Goal: Information Seeking & Learning: Check status

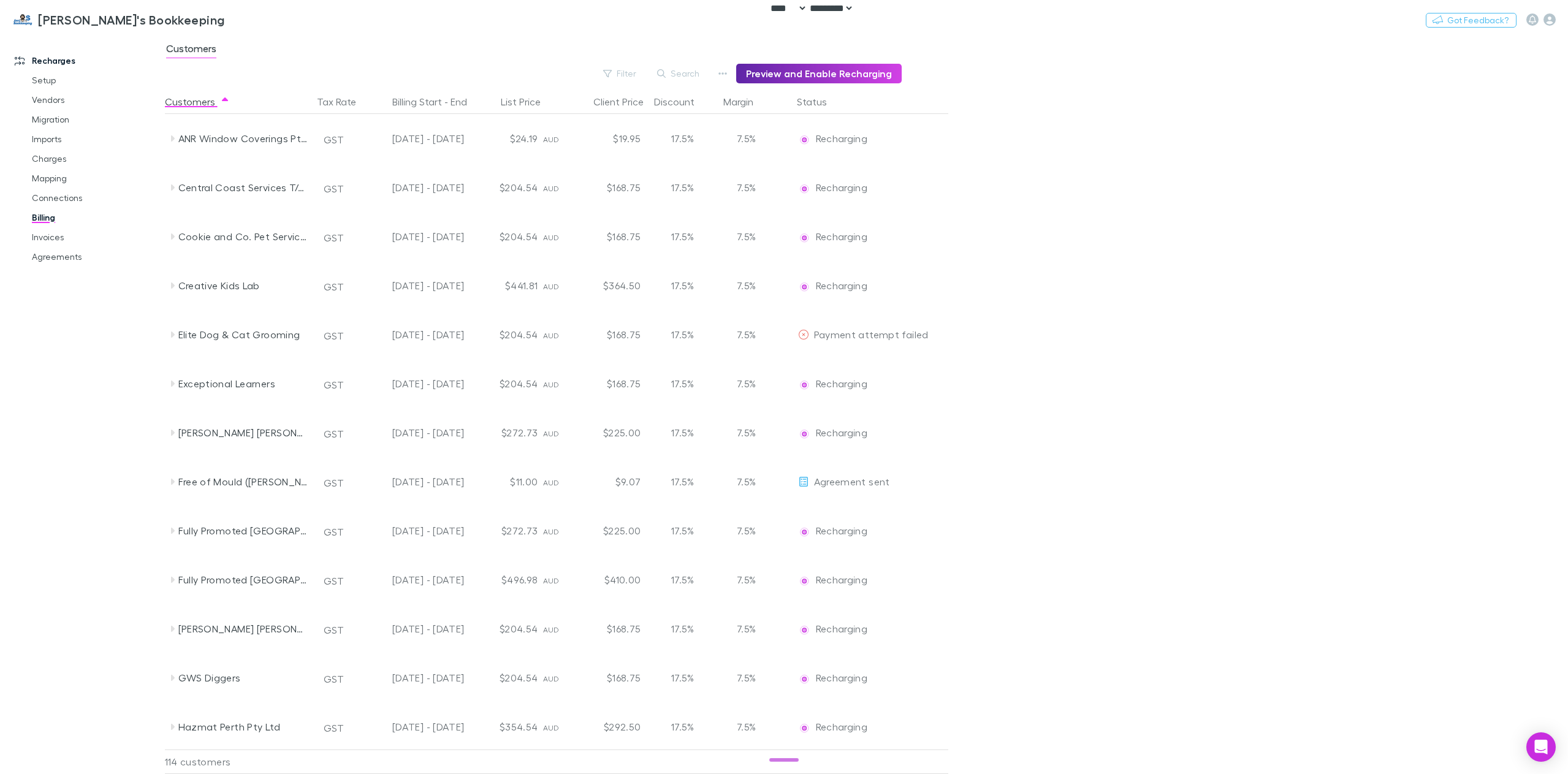
select select "****"
click at [238, 22] on button "Switch company" at bounding box center [278, 20] width 81 height 15
type input "***"
click at [220, 75] on p "dpa Limited" at bounding box center [194, 73] width 56 height 15
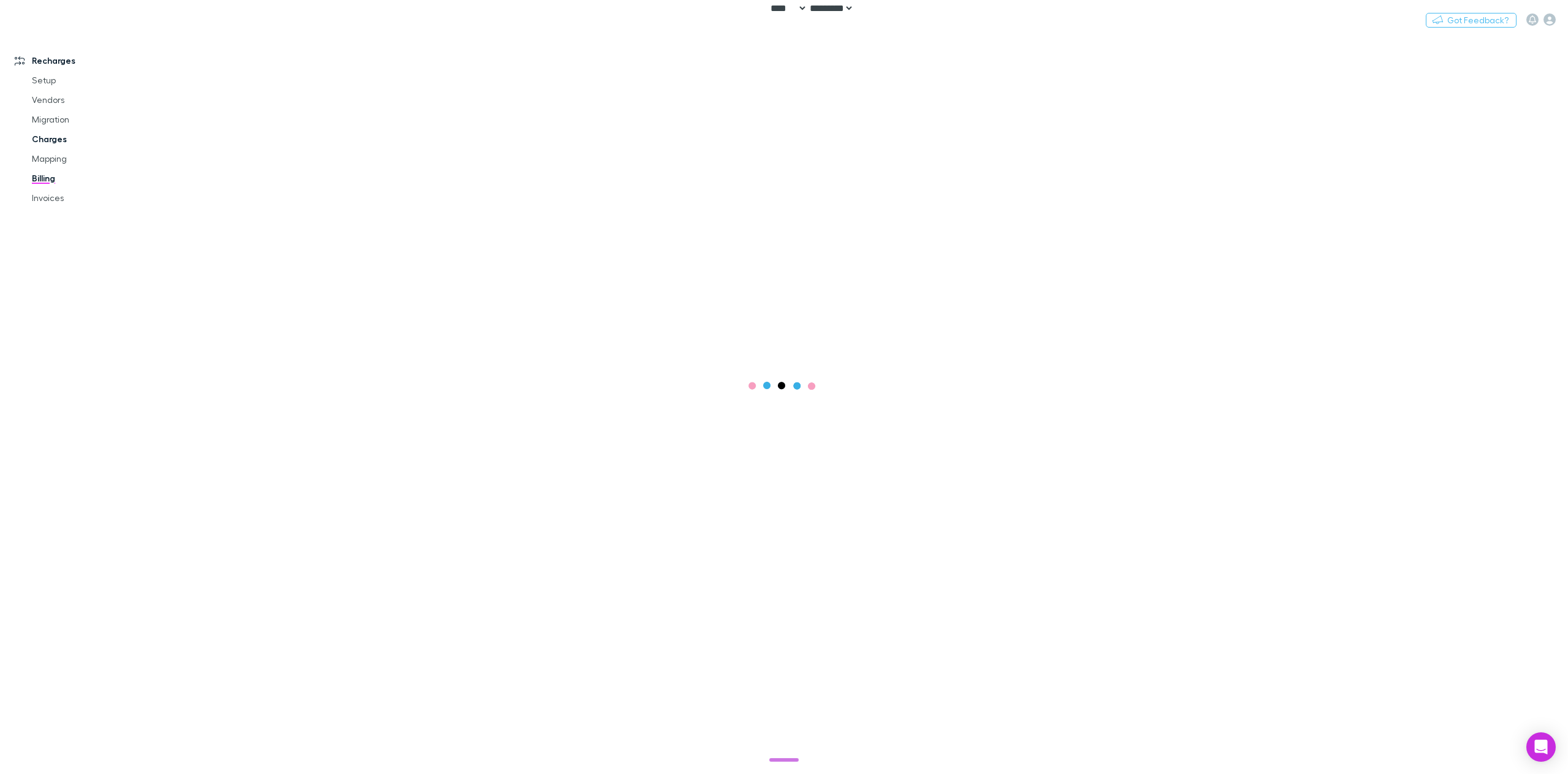
click at [54, 140] on link "Charges" at bounding box center [96, 139] width 152 height 20
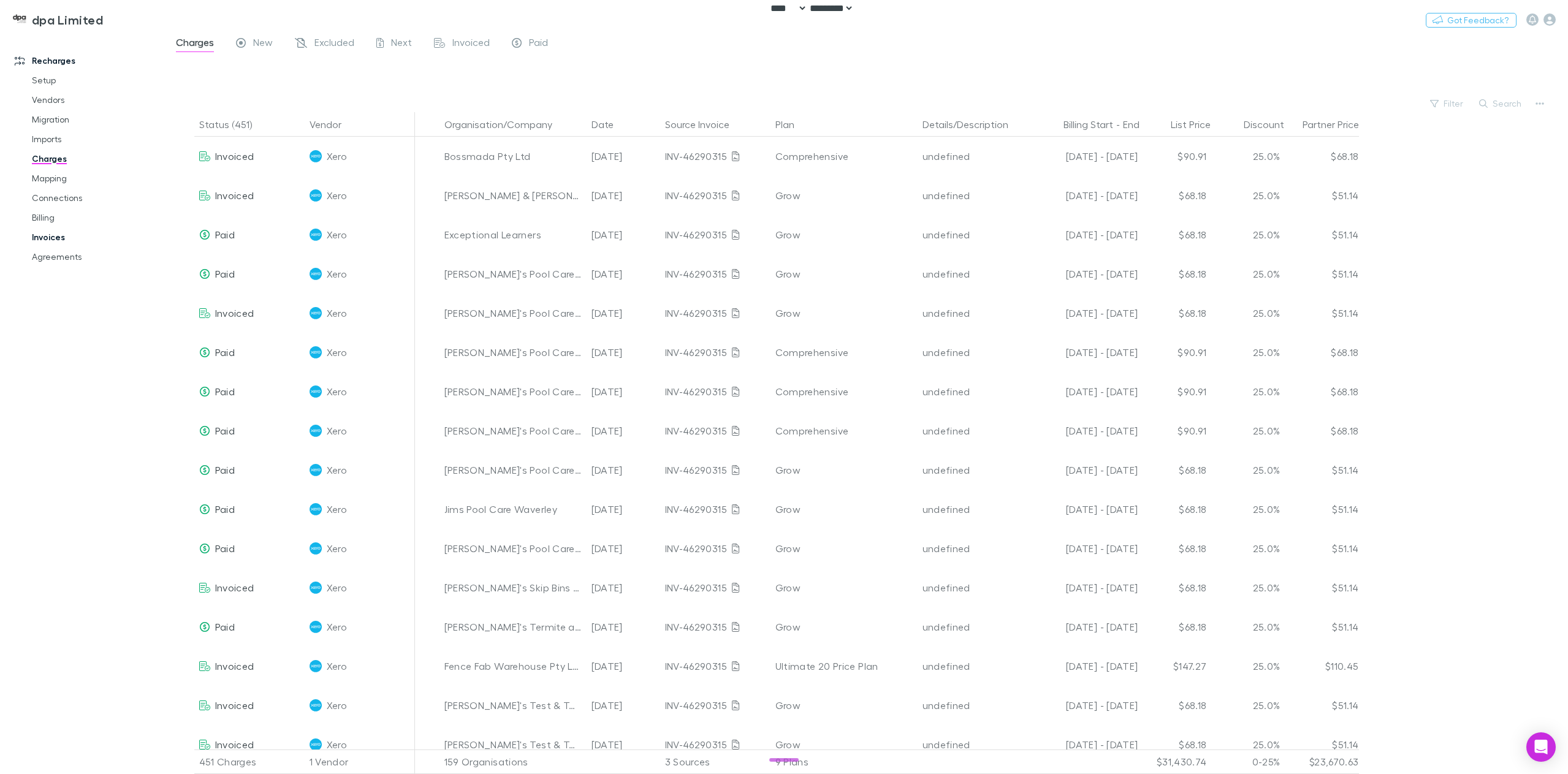
click at [63, 237] on link "Invoices" at bounding box center [96, 237] width 152 height 20
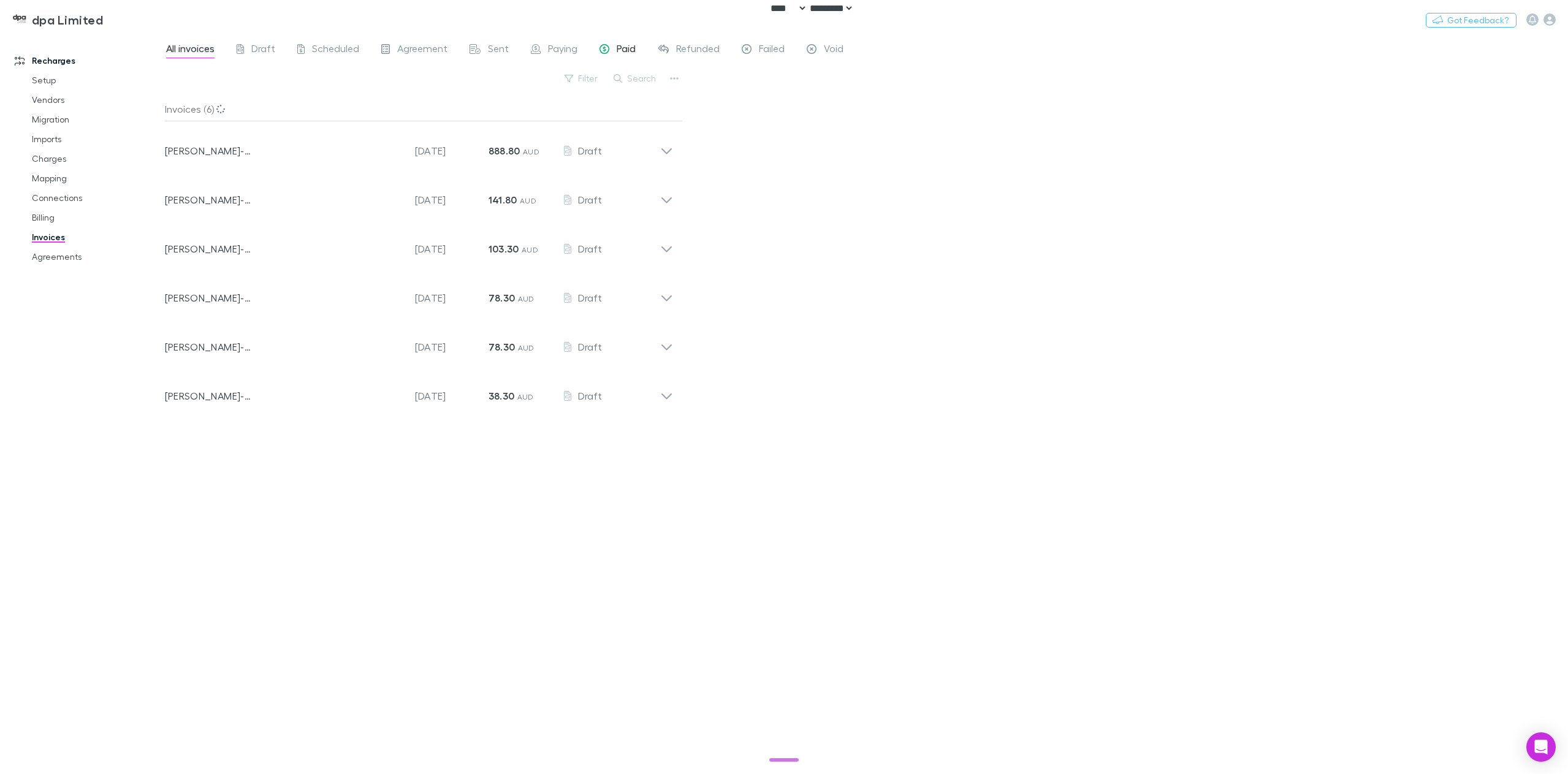
click at [623, 51] on span "Paid" at bounding box center [626, 50] width 19 height 16
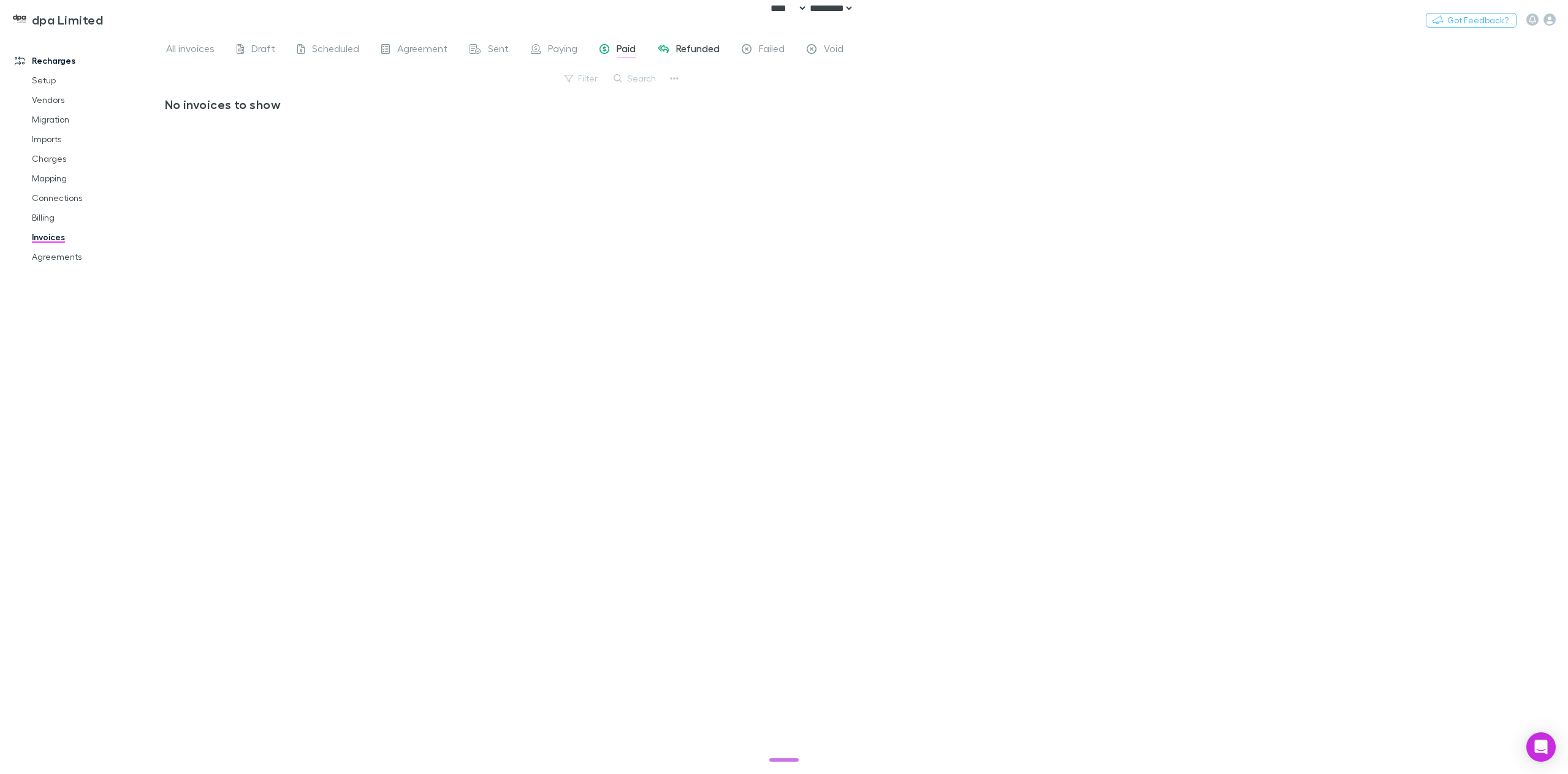
click at [688, 54] on span "Refunded" at bounding box center [698, 50] width 44 height 16
click at [202, 50] on span "All invoices" at bounding box center [190, 50] width 48 height 16
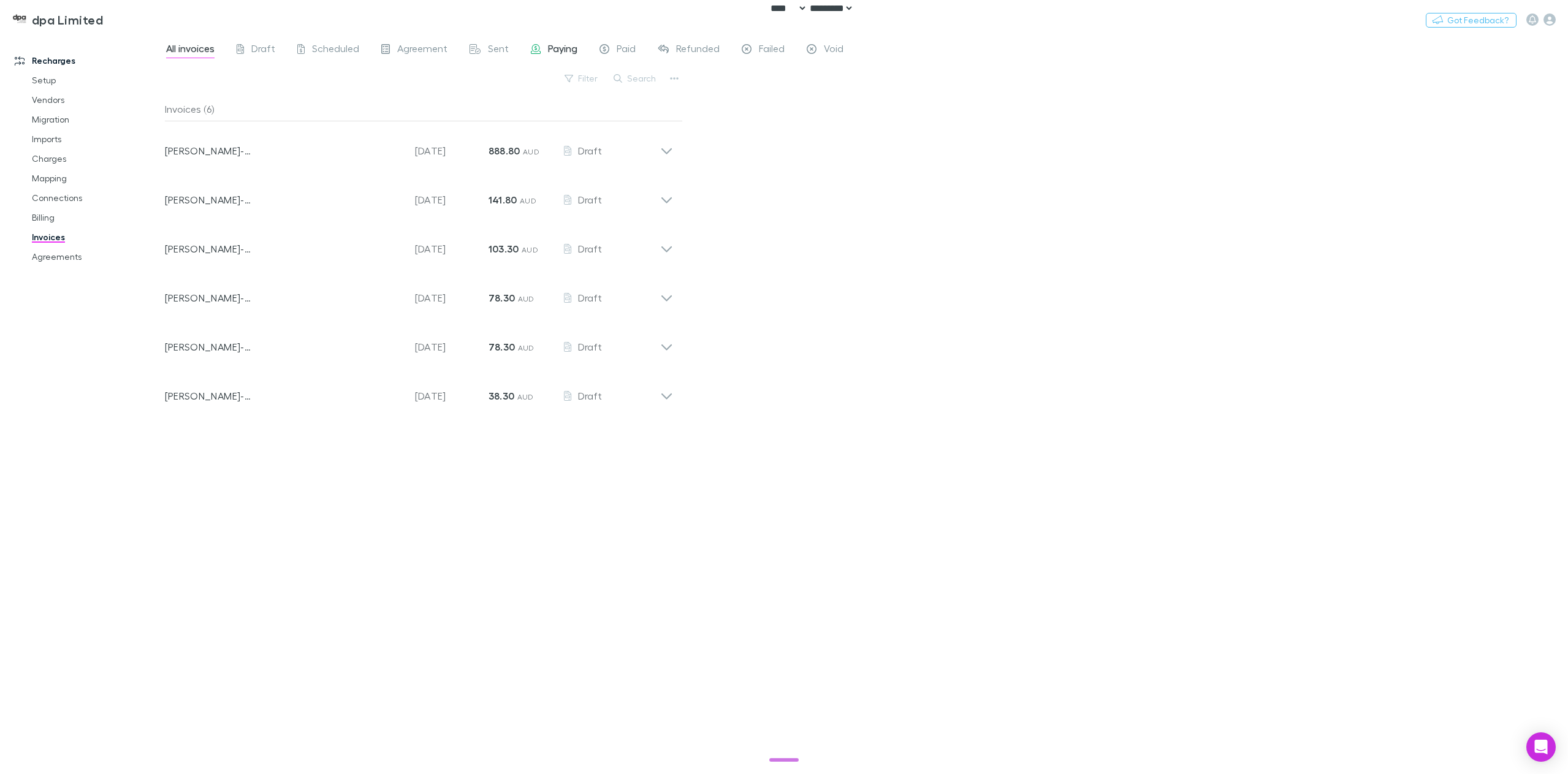
click at [560, 46] on span "Paying" at bounding box center [562, 50] width 29 height 16
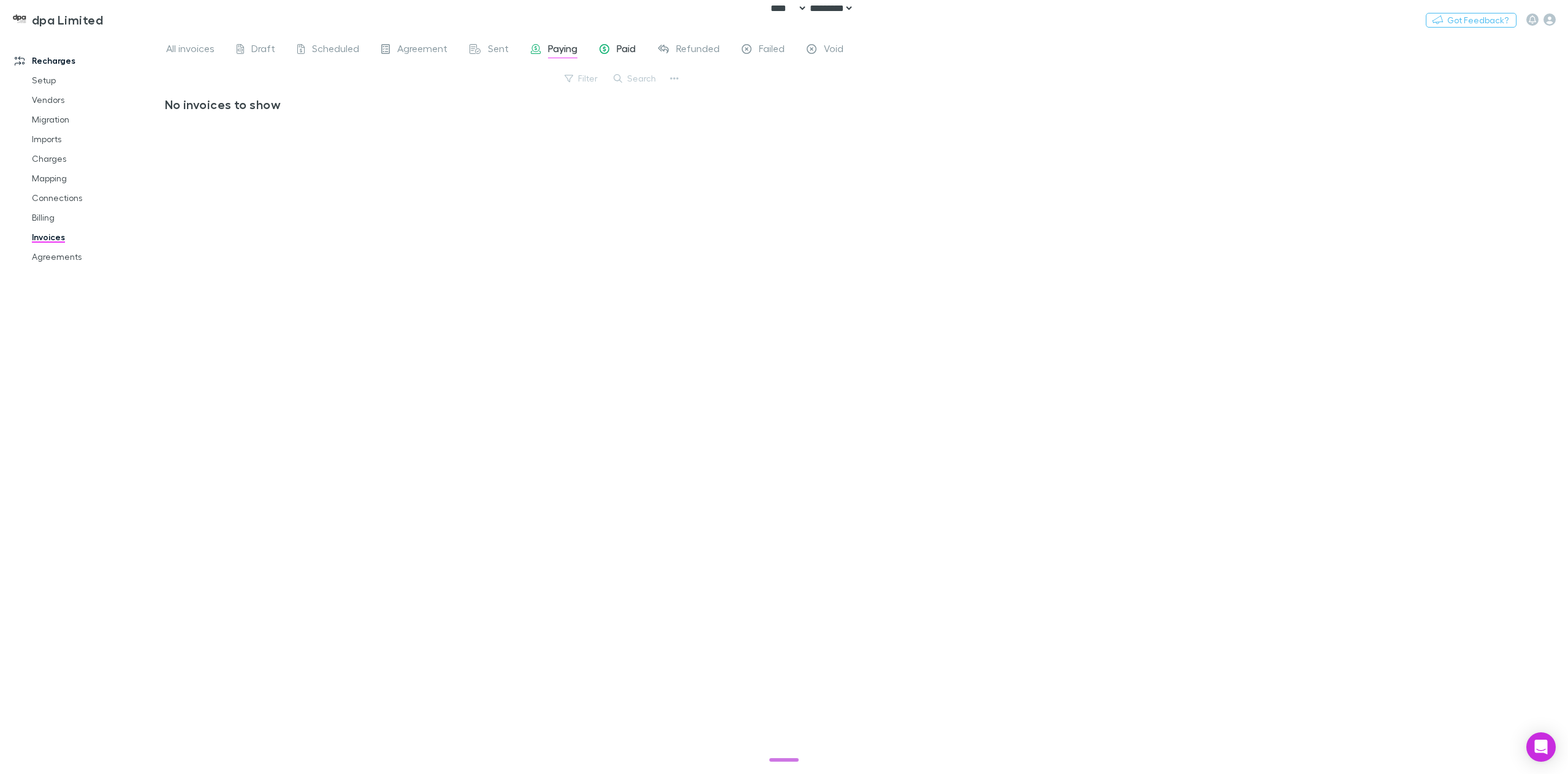
click at [626, 51] on span "Paid" at bounding box center [626, 50] width 19 height 16
click at [679, 47] on span "Refunded" at bounding box center [698, 50] width 44 height 16
click at [767, 48] on span "Failed" at bounding box center [771, 50] width 26 height 16
click at [846, 51] on div "All invoices Draft Scheduled Agreement Sent Paying Paid Refunded Failed Void" at bounding box center [509, 50] width 689 height 20
click at [832, 52] on span "Void" at bounding box center [834, 50] width 20 height 16
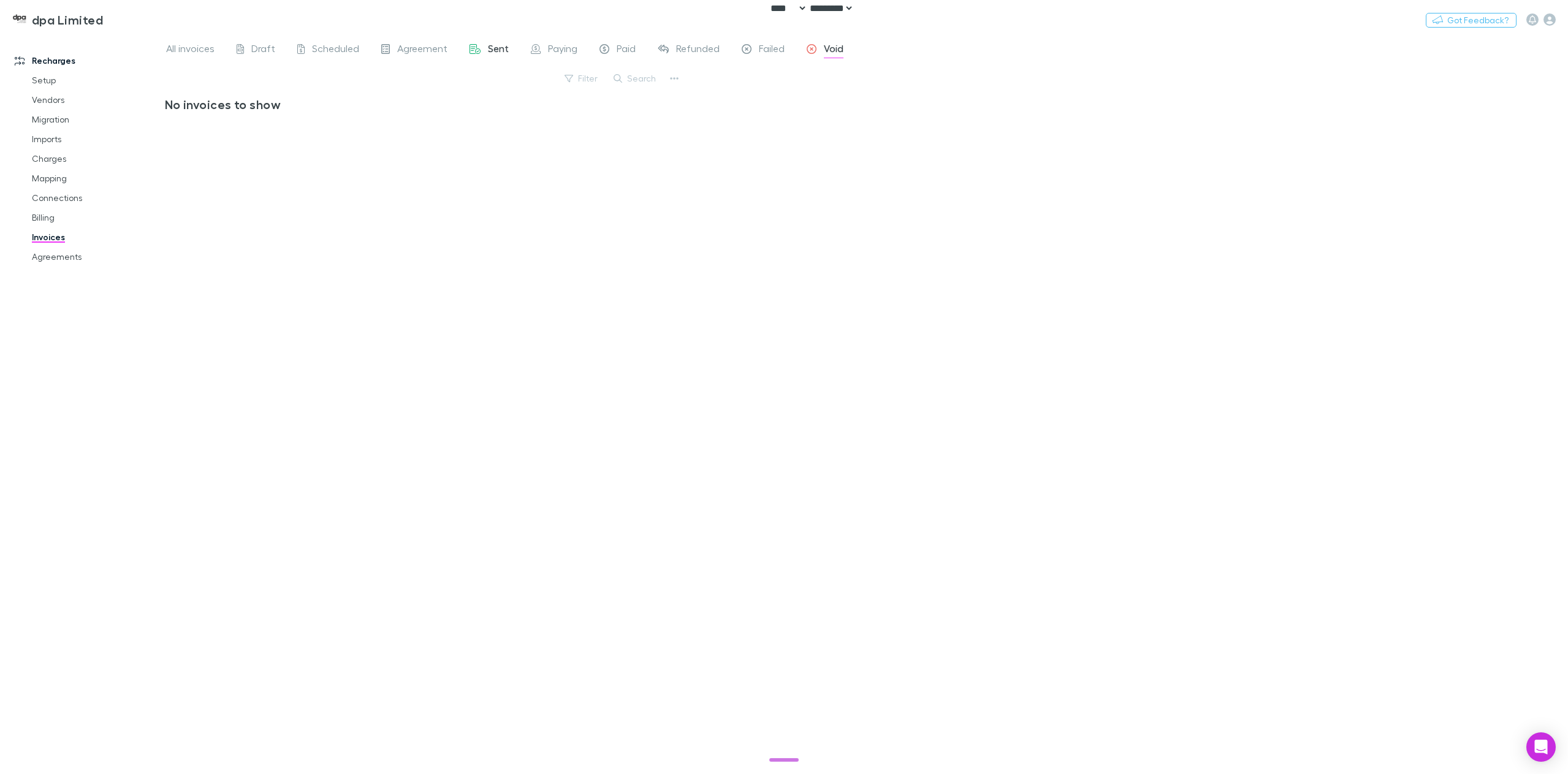
click at [488, 48] on span "Sent" at bounding box center [499, 50] width 21 height 16
click at [410, 52] on span "Agreement" at bounding box center [422, 50] width 50 height 16
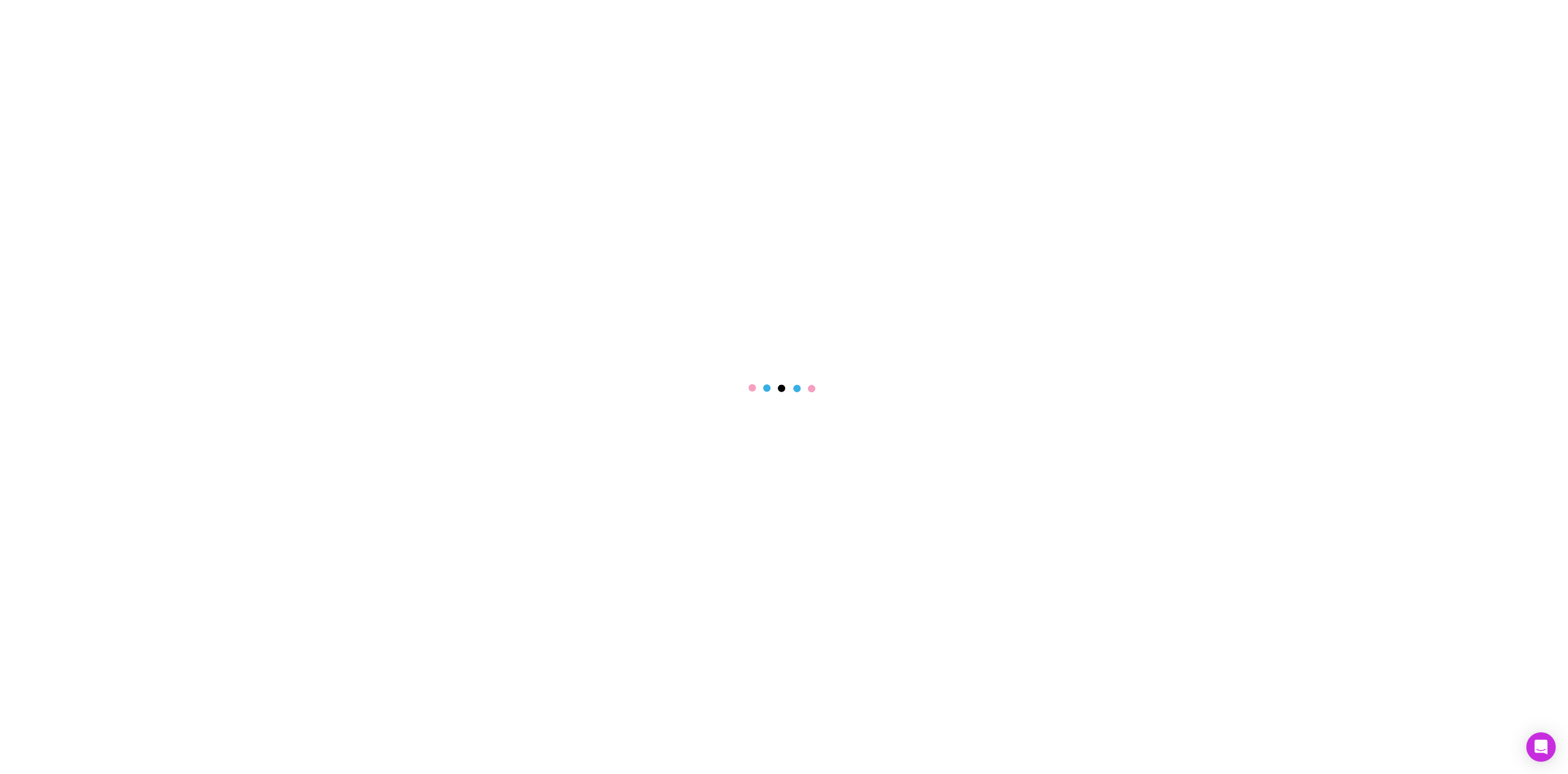
select select "****"
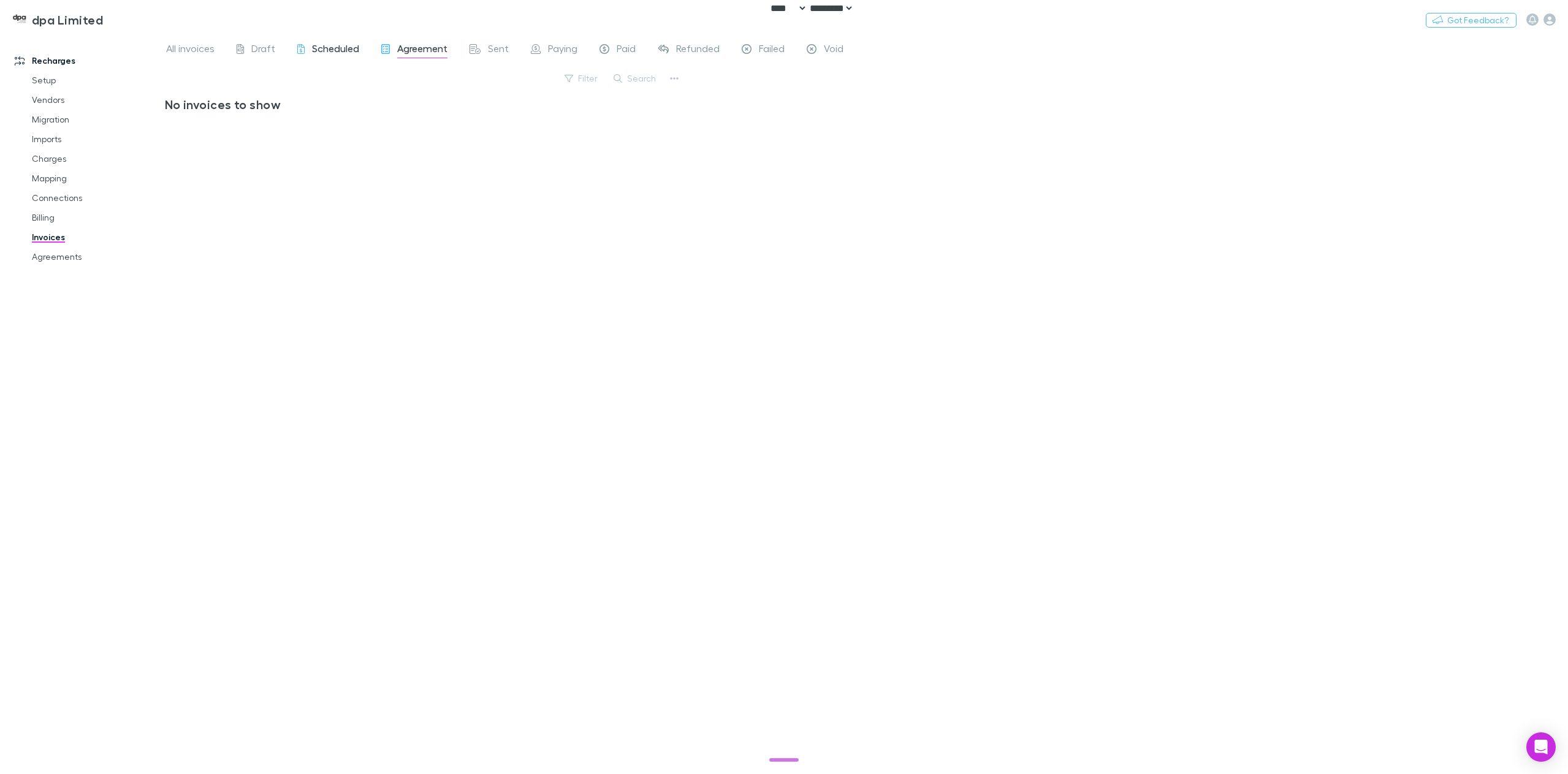
click at [312, 46] on span "Scheduled" at bounding box center [335, 50] width 47 height 16
click at [493, 52] on span "Sent" at bounding box center [499, 50] width 21 height 16
click at [556, 46] on span "Paying" at bounding box center [562, 50] width 29 height 16
click at [619, 42] on link "Paid" at bounding box center [617, 50] width 38 height 20
click at [480, 44] on div "Sent" at bounding box center [489, 50] width 39 height 16
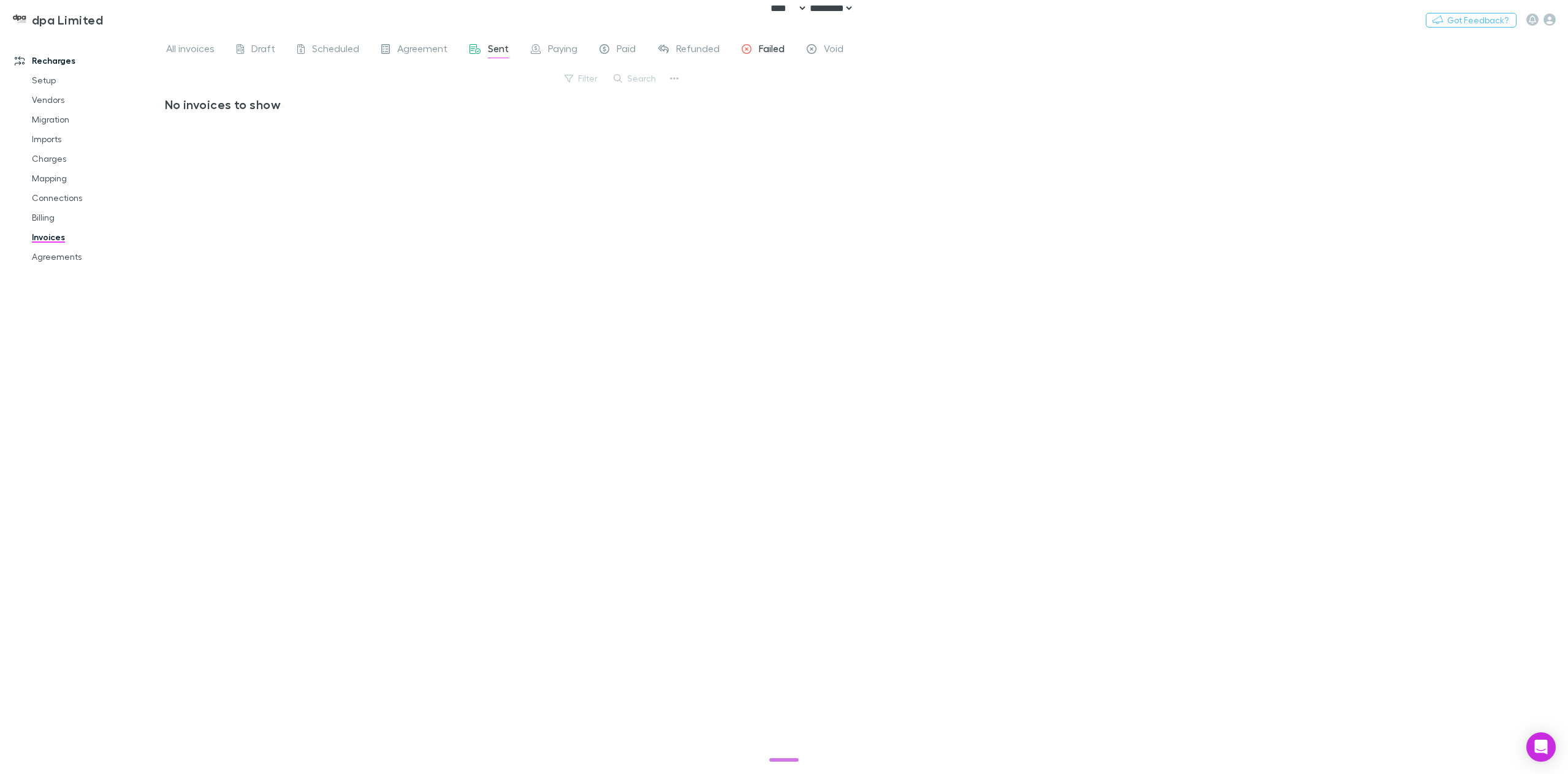
click at [774, 47] on span "Failed" at bounding box center [771, 50] width 26 height 16
click at [836, 46] on span "Void" at bounding box center [834, 50] width 20 height 16
click at [695, 49] on span "Refunded" at bounding box center [698, 50] width 44 height 16
click at [627, 45] on span "Paid" at bounding box center [626, 50] width 19 height 16
click at [540, 53] on div "Paying" at bounding box center [554, 50] width 46 height 16
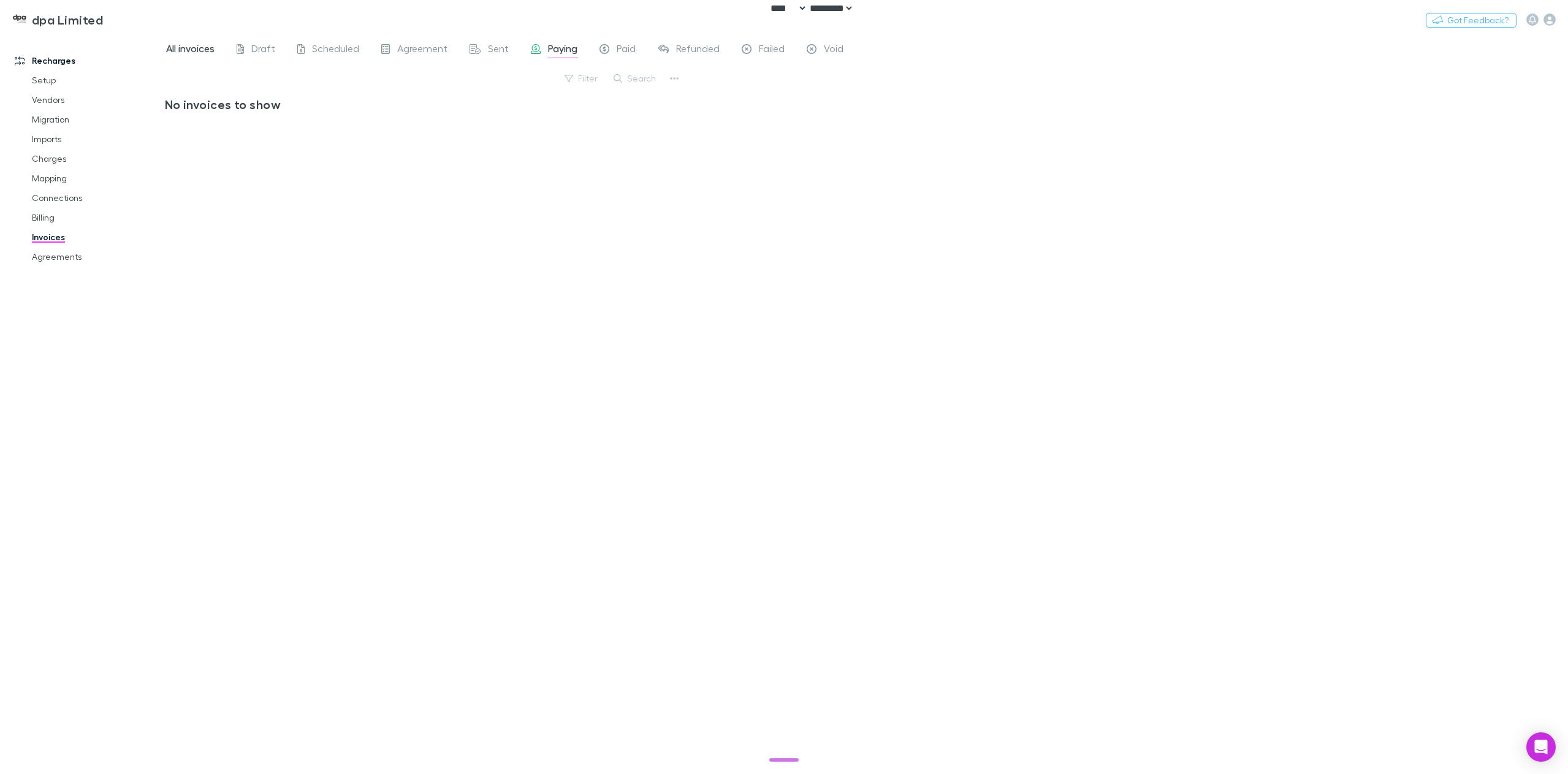
click at [179, 47] on span "All invoices" at bounding box center [190, 50] width 48 height 16
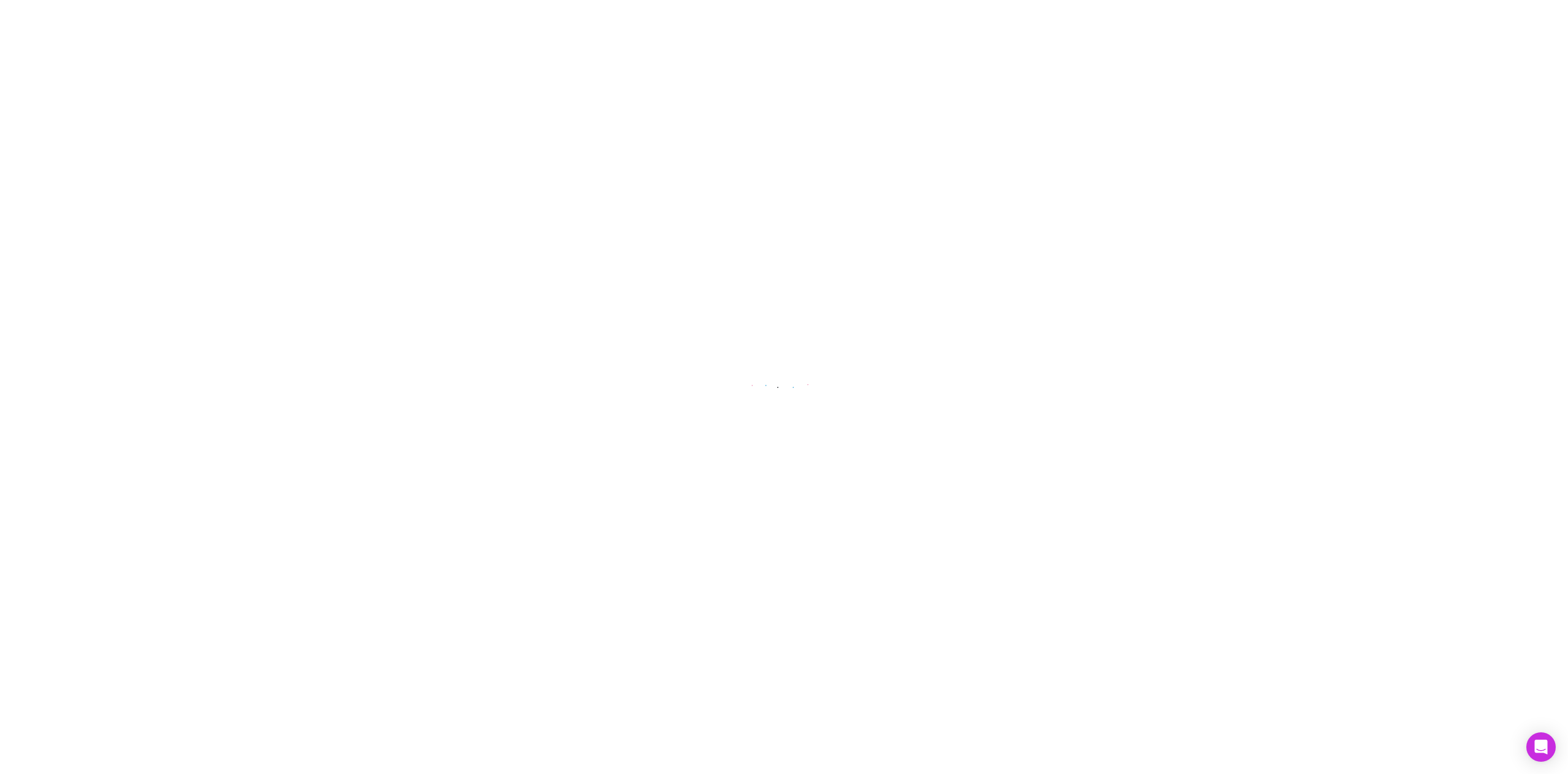
select select "****"
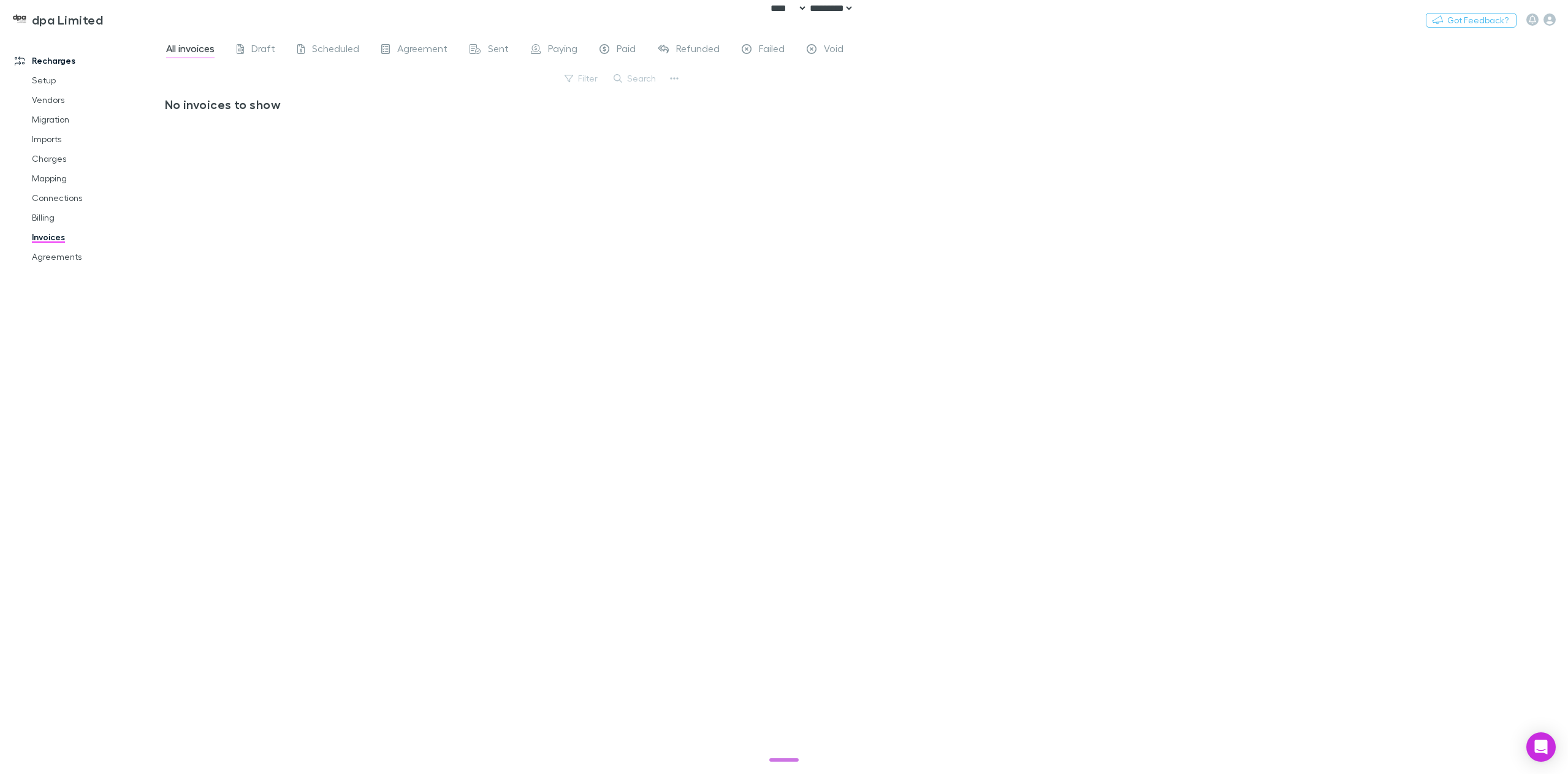
click at [192, 46] on span "All invoices" at bounding box center [190, 50] width 48 height 16
click at [268, 50] on span "Draft" at bounding box center [263, 50] width 24 height 16
click at [201, 46] on span "All invoices" at bounding box center [190, 50] width 48 height 16
click at [59, 247] on link "Agreements" at bounding box center [96, 257] width 152 height 20
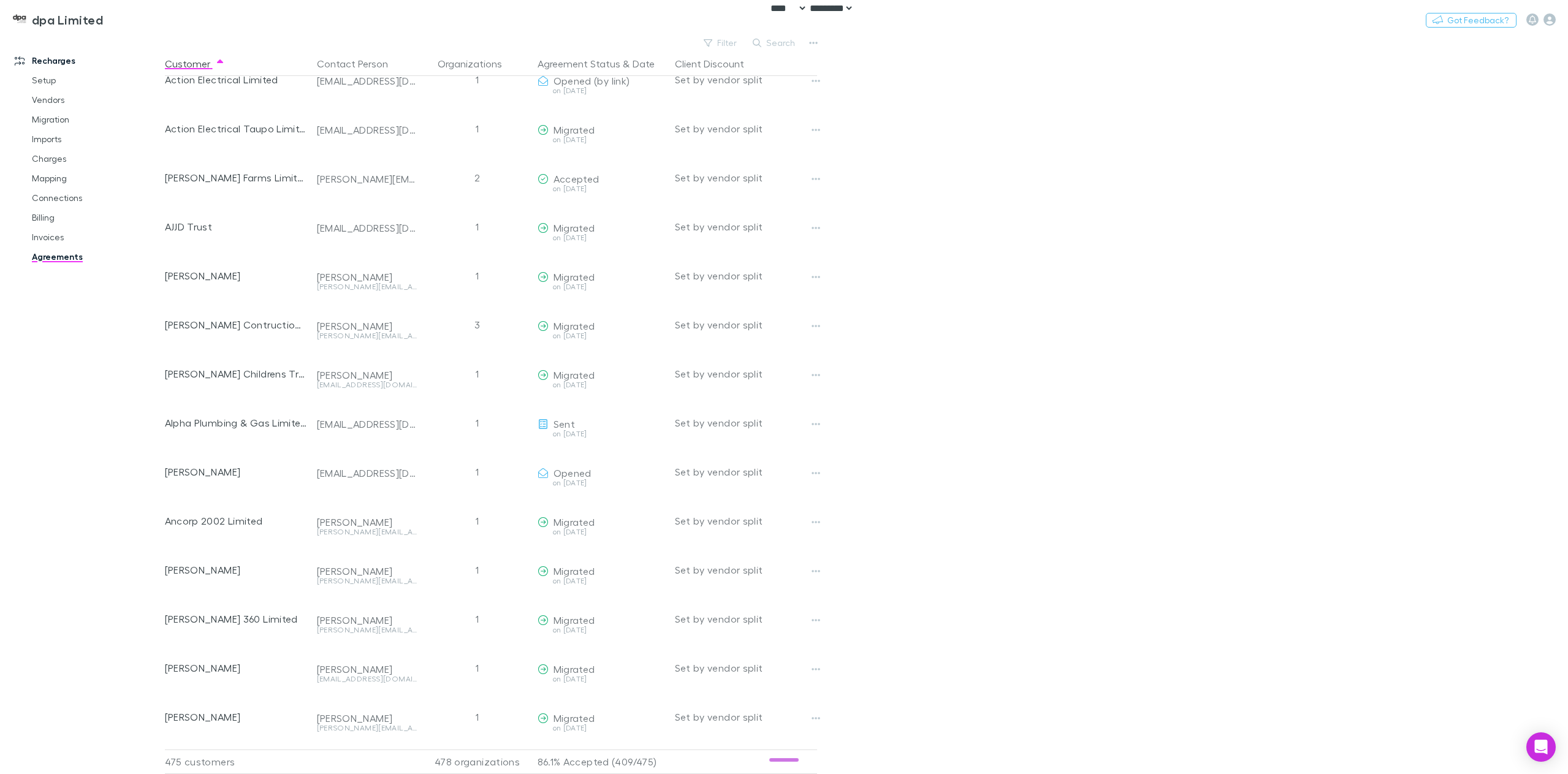
scroll to position [122, 0]
click at [43, 154] on link "Charges" at bounding box center [96, 159] width 152 height 20
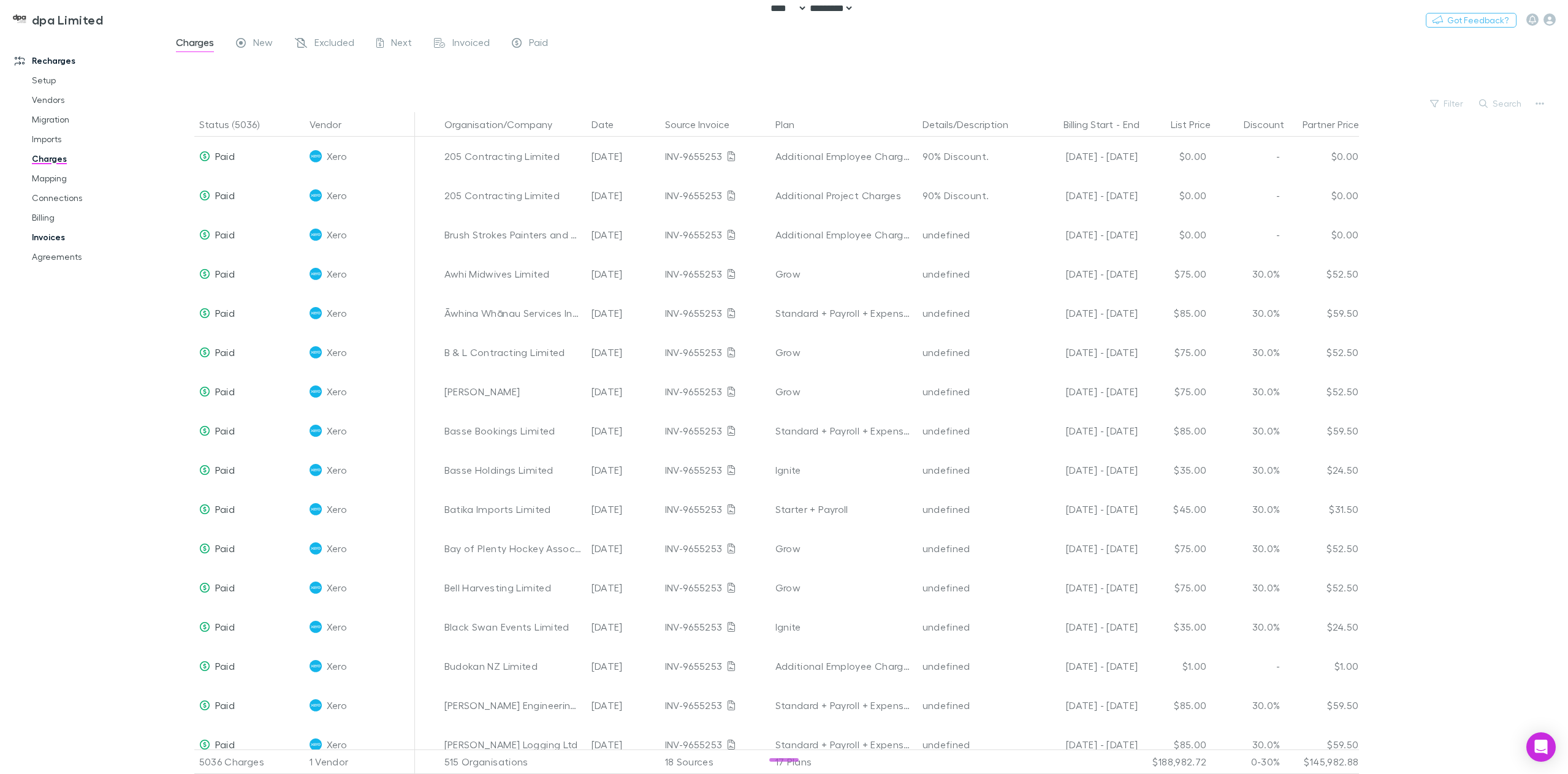
click at [42, 237] on link "Invoices" at bounding box center [96, 237] width 152 height 20
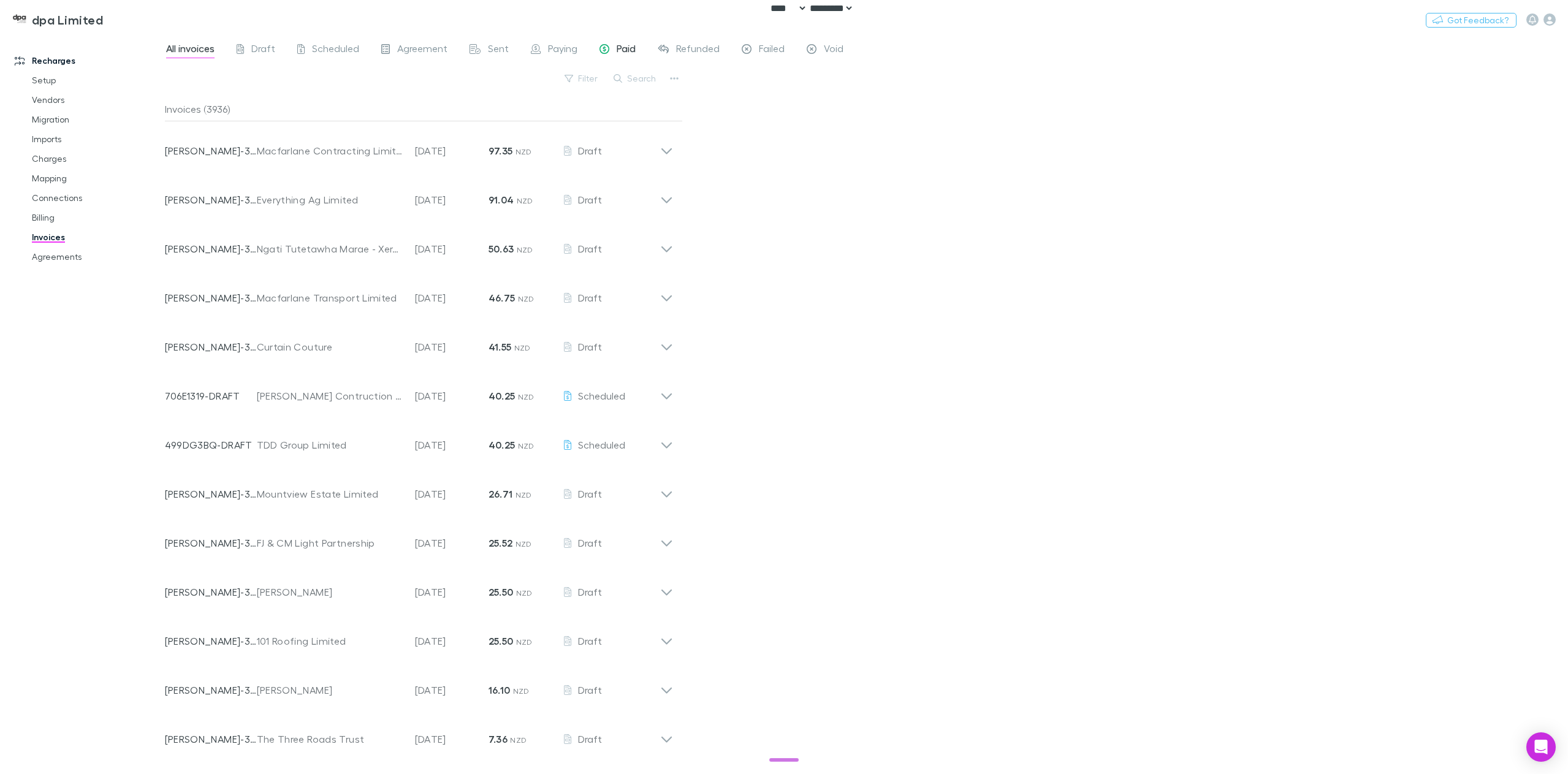
click at [617, 50] on span "Paid" at bounding box center [626, 50] width 19 height 16
click at [638, 79] on button "Search" at bounding box center [635, 78] width 56 height 15
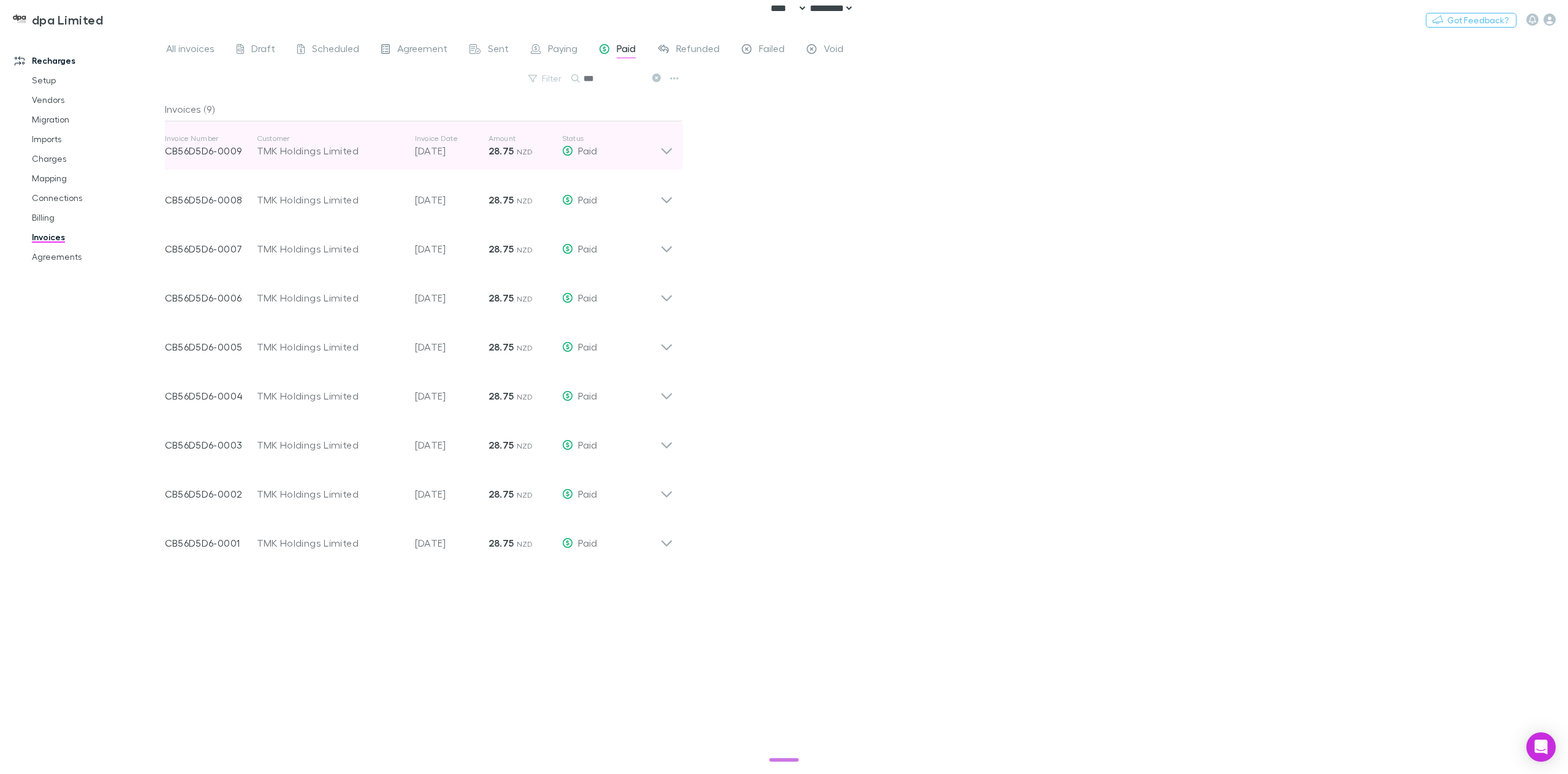
type input "***"
click at [669, 147] on icon at bounding box center [666, 146] width 13 height 24
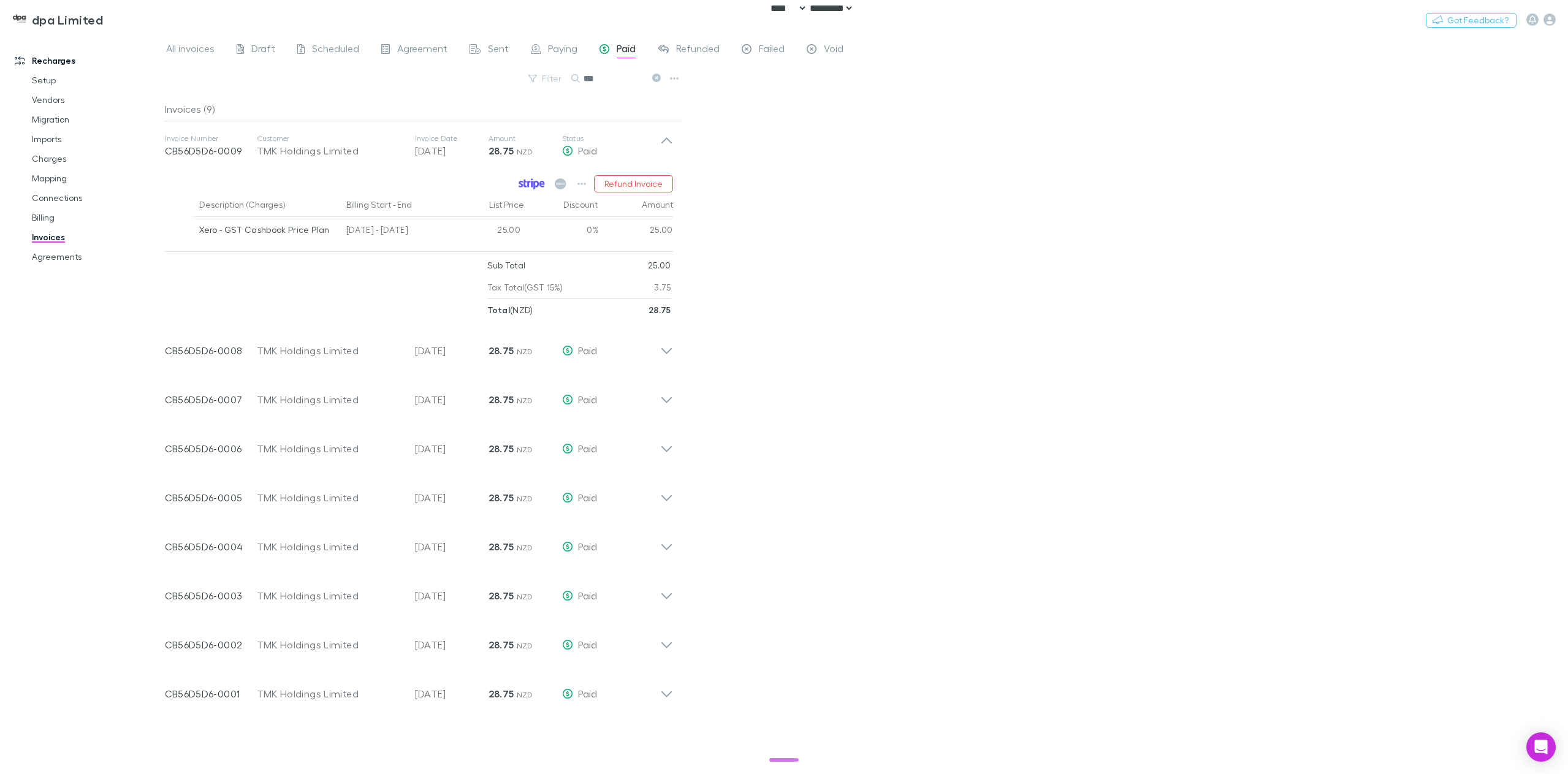
click at [526, 183] on icon at bounding box center [525, 183] width 3 height 8
click at [674, 353] on div "Invoice Number CB56D5D6-0008 Customer TMK Holdings Limited Invoice Date [DATE] …" at bounding box center [419, 345] width 528 height 49
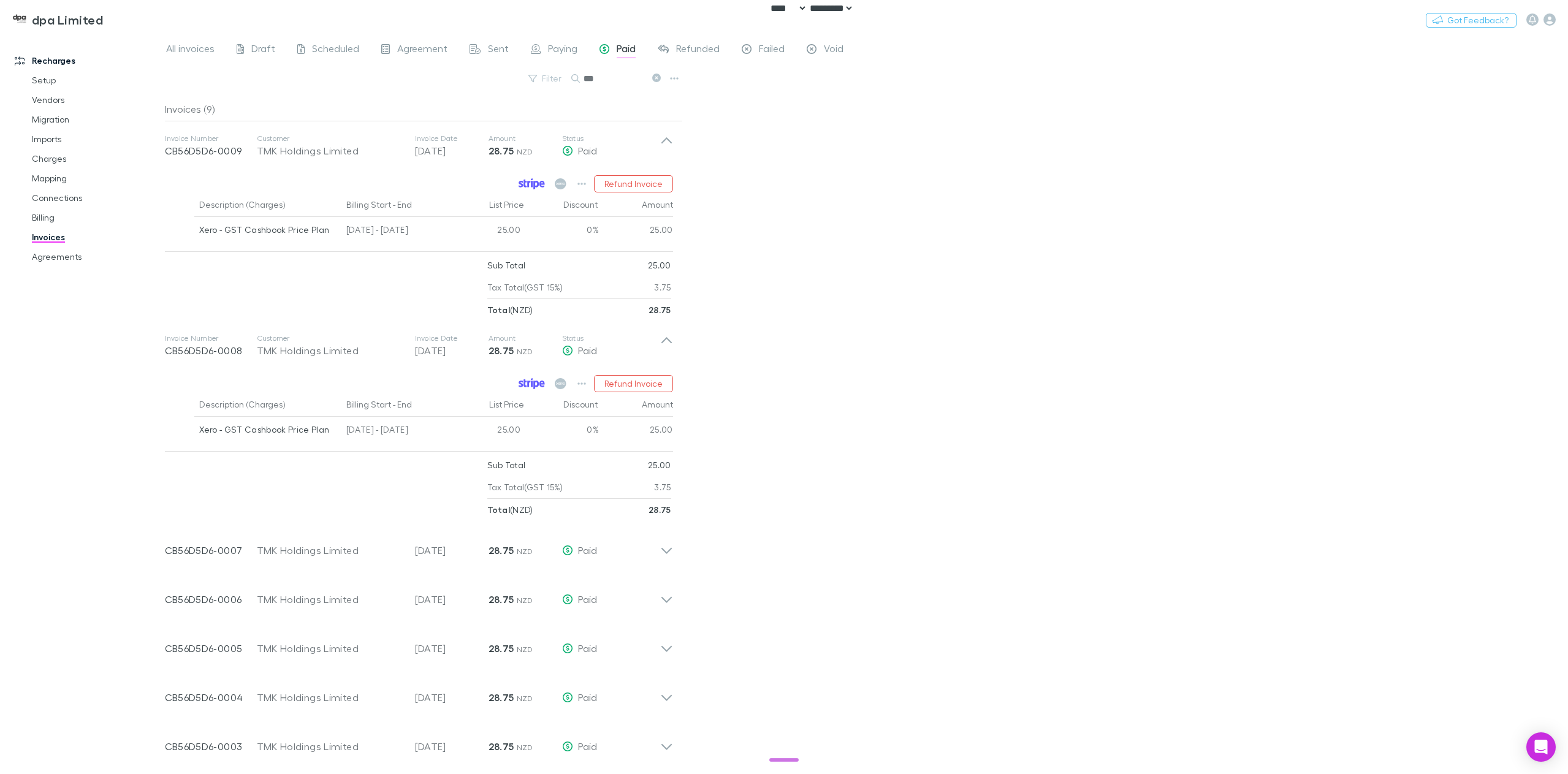
click at [535, 390] on link at bounding box center [531, 384] width 32 height 17
click at [1551, 21] on icon "button" at bounding box center [1549, 19] width 13 height 13
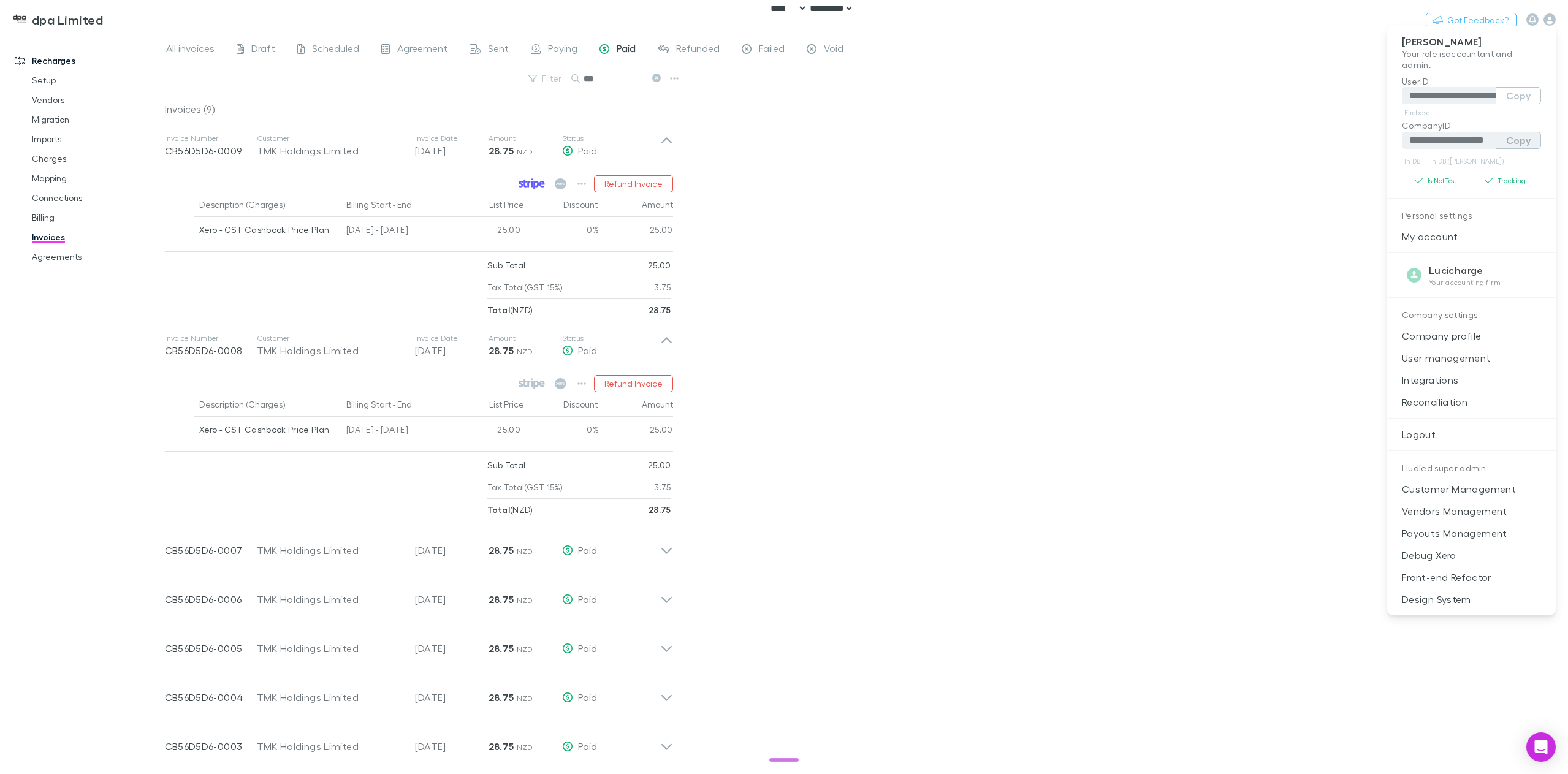
click at [1510, 146] on button "Copy" at bounding box center [1518, 140] width 46 height 17
